Goal: Check status: Check status

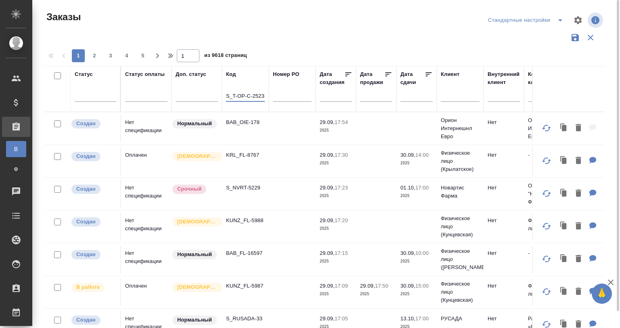
scroll to position [0, 2]
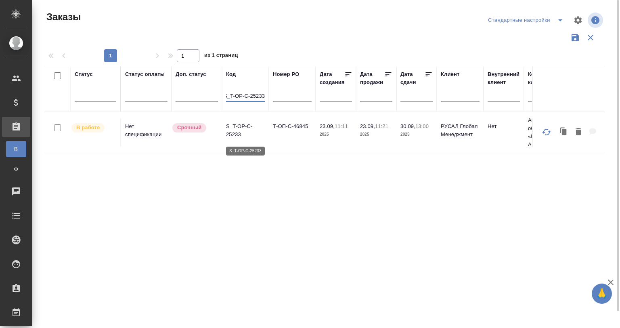
type input "S_T-OP-C-25233"
click at [245, 131] on p "S_T-OP-C-25233" at bounding box center [245, 130] width 39 height 16
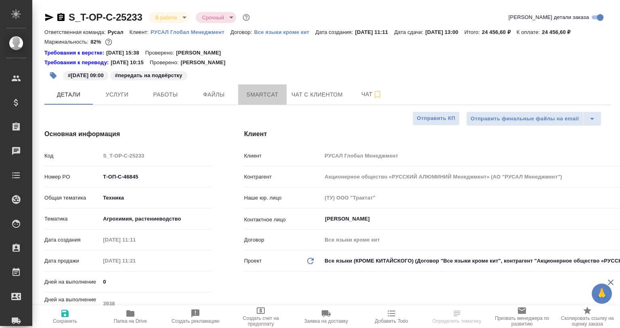
select select "RU"
click at [261, 88] on button "Smartcat" at bounding box center [262, 94] width 48 height 20
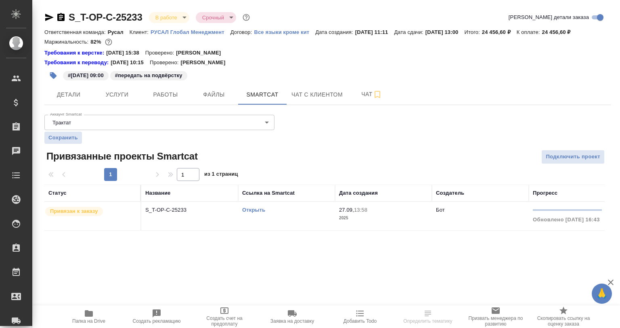
click at [179, 211] on p "S_T-OP-C-25233" at bounding box center [189, 210] width 89 height 8
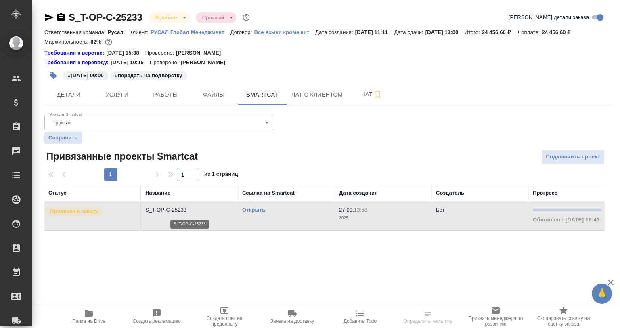
click at [179, 211] on p "S_T-OP-C-25233" at bounding box center [189, 210] width 89 height 8
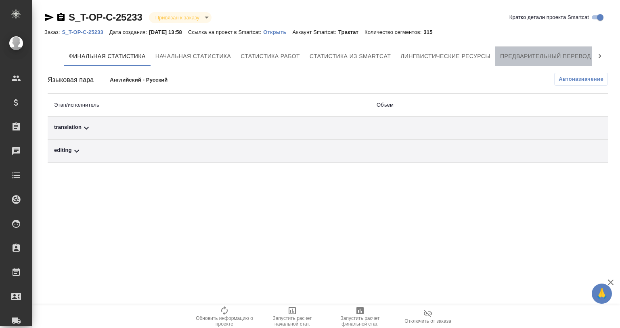
click at [549, 57] on span "Предварительный перевод" at bounding box center [545, 56] width 91 height 10
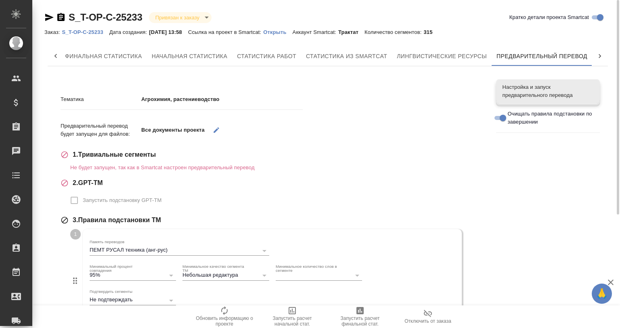
click at [290, 29] on link "Открыть" at bounding box center [277, 31] width 29 height 7
